Goal: Information Seeking & Learning: Learn about a topic

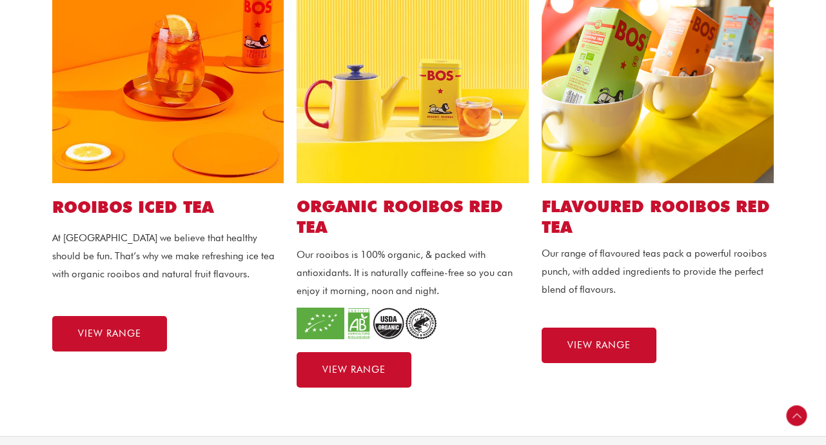
scroll to position [384, 0]
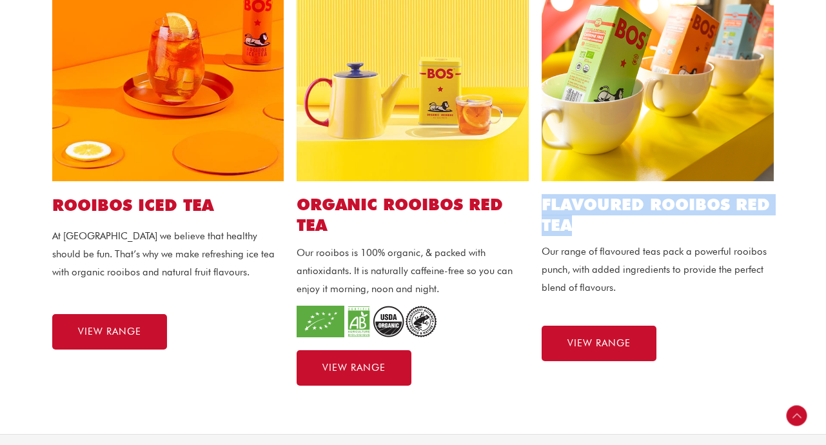
drag, startPoint x: 545, startPoint y: 202, endPoint x: 573, endPoint y: 224, distance: 35.9
click at [573, 224] on h2 "FLAVOURED ROOIBOS RED TEA" at bounding box center [658, 215] width 232 height 42
copy h2 "FLAVOURED ROOIBOS RED TEA"
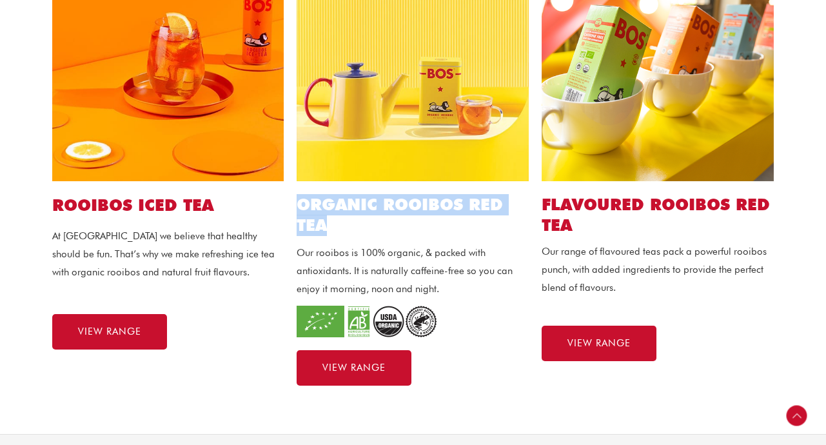
drag, startPoint x: 298, startPoint y: 201, endPoint x: 325, endPoint y: 223, distance: 34.4
click at [325, 223] on h2 "ORGANIC ROOIBOS RED TEA" at bounding box center [413, 215] width 232 height 42
copy h2 "ORGANIC ROOIBOS RED TEA"
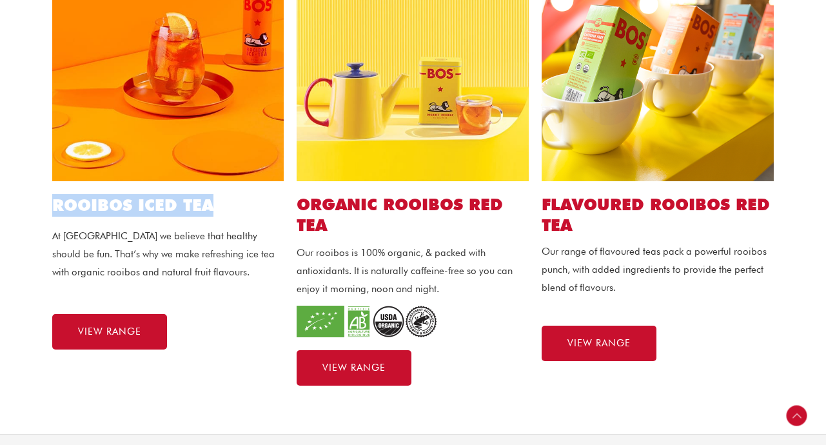
drag, startPoint x: 53, startPoint y: 205, endPoint x: 210, endPoint y: 203, distance: 156.8
click at [210, 203] on h1 "ROOIBOS ICED TEA" at bounding box center [168, 205] width 232 height 23
copy h1 "ROOIBOS ICED TEA"
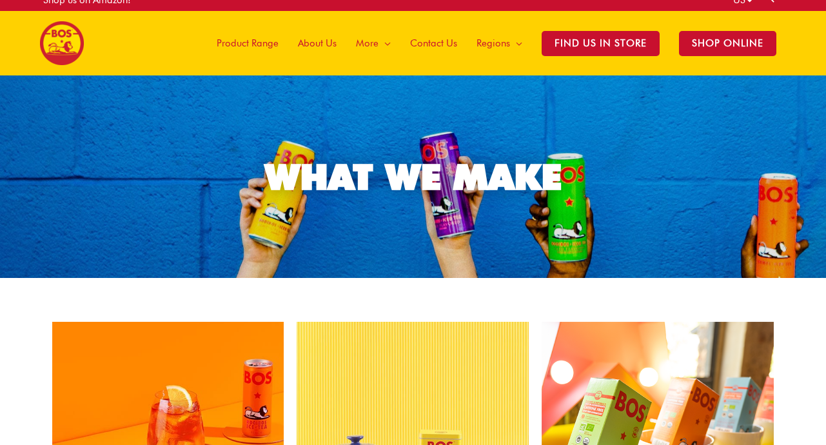
scroll to position [9, 0]
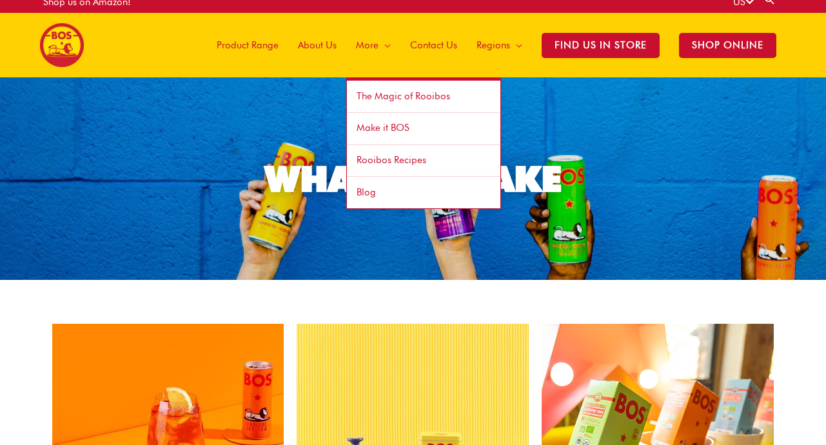
click at [383, 99] on span "The Magic of Rooibos" at bounding box center [404, 96] width 94 height 12
